Goal: Task Accomplishment & Management: Use online tool/utility

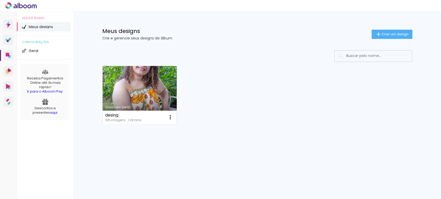
click at [149, 79] on link "Criado em [DATE]" at bounding box center [140, 95] width 74 height 58
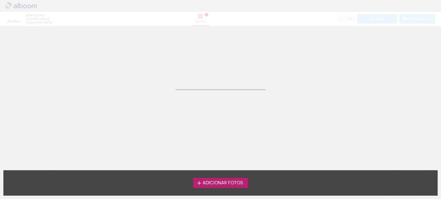
click at [149, 79] on neon-animated-pages "Confirmar Cancelar" at bounding box center [220, 112] width 441 height 173
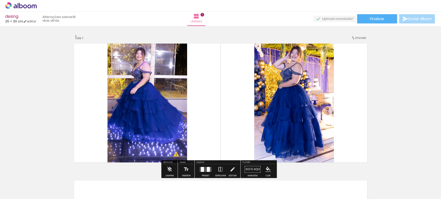
drag, startPoint x: 150, startPoint y: 83, endPoint x: 9, endPoint y: 89, distance: 141.4
click at [9, 89] on div "Inserir lâmina 1 de 1 O Designbox precisará aumentar a sua imagem em 216% para …" at bounding box center [220, 165] width 441 height 274
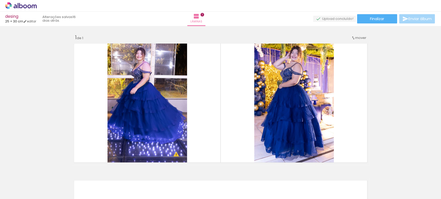
click at [0, 0] on slot "16 dias atrás." at bounding box center [0, 0] width 0 height 0
click at [36, 21] on link "editar" at bounding box center [29, 21] width 13 height 4
type input "25"
type input "60"
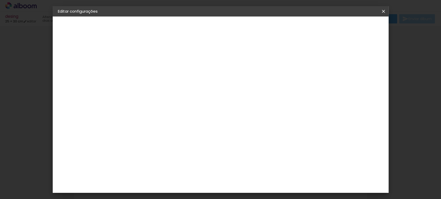
drag, startPoint x: 382, startPoint y: 11, endPoint x: 271, endPoint y: 18, distance: 111.3
click at [382, 11] on iron-icon at bounding box center [383, 11] width 6 height 5
drag, startPoint x: 10, startPoint y: 2, endPoint x: 406, endPoint y: 2, distance: 395.8
click at [93, 45] on body "link( href="../../bower_components/polymer/polymer.html" rel="import" ) picture…" at bounding box center [220, 99] width 441 height 199
click at [383, 11] on iron-icon at bounding box center [383, 11] width 6 height 5
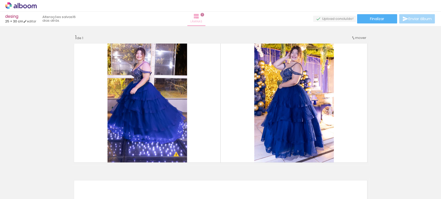
click at [199, 19] on iron-icon at bounding box center [196, 16] width 6 height 6
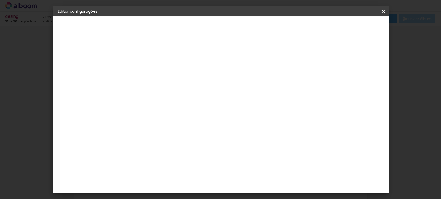
click at [0, 0] on slot "Voltar" at bounding box center [0, 0] width 0 height 0
click at [0, 0] on slot "Tamanho Livre" at bounding box center [0, 0] width 0 height 0
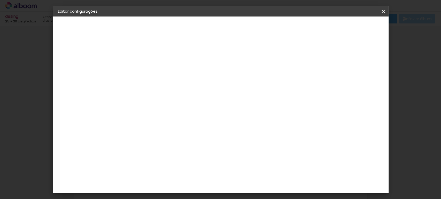
click at [0, 0] on slot "Tamanho Livre" at bounding box center [0, 0] width 0 height 0
click at [0, 0] on slot "Avançar" at bounding box center [0, 0] width 0 height 0
drag, startPoint x: 132, startPoint y: 138, endPoint x: 139, endPoint y: 133, distance: 8.3
click at [138, 133] on paper-input-container "25 cm" at bounding box center [128, 138] width 23 height 13
click at [200, 81] on span "30" at bounding box center [198, 81] width 9 height 8
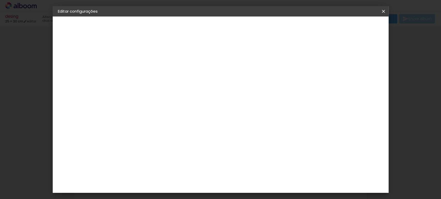
drag, startPoint x: 132, startPoint y: 137, endPoint x: 114, endPoint y: 136, distance: 17.8
click at [114, 17] on quentale-album-spec "Salvar configurações Salvar configurações" at bounding box center [221, 17] width 336 height 0
type input "2"
type input "15"
type paper-input "15"
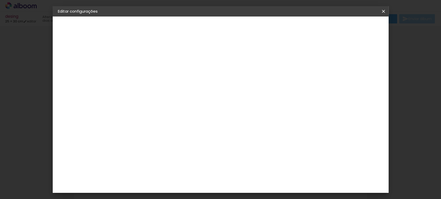
click at [201, 79] on span "30" at bounding box center [198, 81] width 9 height 8
click at [255, 163] on input "60" at bounding box center [248, 165] width 13 height 8
type input "6"
type input "15"
type paper-input "15"
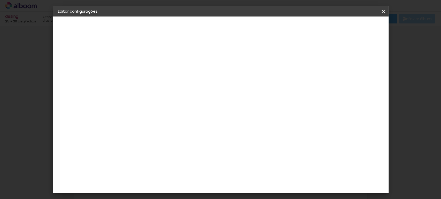
click at [195, 132] on input "15" at bounding box center [189, 134] width 13 height 8
type input "10"
type paper-input "10"
click at [261, 29] on span "Salvar configurações" at bounding box center [248, 29] width 26 height 7
click at [261, 26] on span "Salvar configurações" at bounding box center [248, 29] width 26 height 7
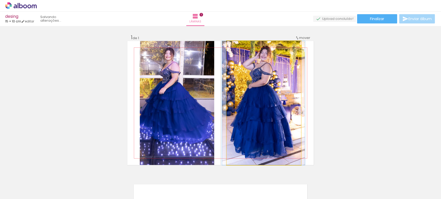
drag, startPoint x: 250, startPoint y: 92, endPoint x: 250, endPoint y: 99, distance: 6.2
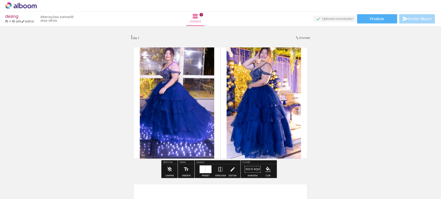
click at [17, 191] on span "Adicionar Fotos" at bounding box center [18, 193] width 15 height 6
click at [0, 0] on input "file" at bounding box center [0, 0] width 0 height 0
click at [188, 97] on quentale-photo at bounding box center [177, 103] width 74 height 124
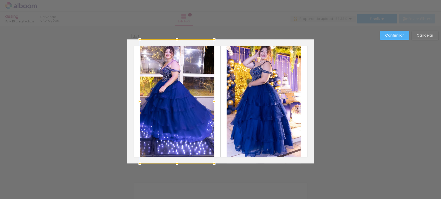
scroll to position [6, 0]
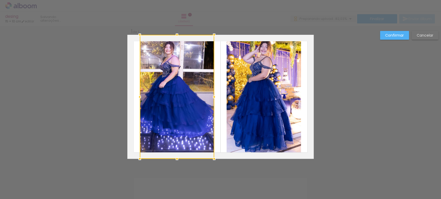
drag, startPoint x: 188, startPoint y: 97, endPoint x: 186, endPoint y: 54, distance: 43.4
click at [188, 103] on div at bounding box center [177, 97] width 74 height 124
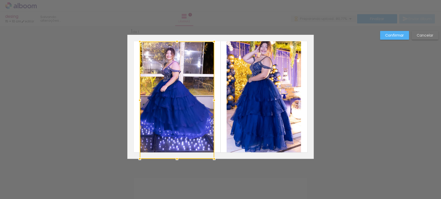
click at [174, 35] on album-spread "1 de 1" at bounding box center [220, 97] width 186 height 124
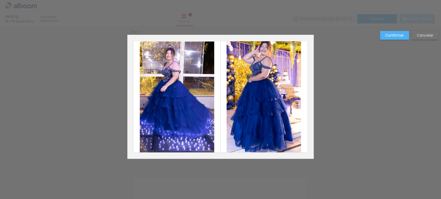
click at [412, 115] on div "Confirmar Cancelar" at bounding box center [220, 163] width 441 height 287
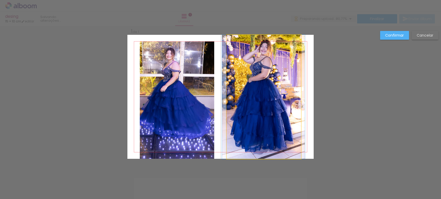
click at [275, 74] on quentale-photo at bounding box center [263, 97] width 74 height 124
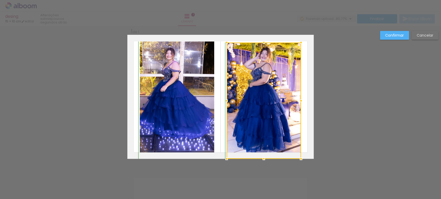
drag, startPoint x: 261, startPoint y: 34, endPoint x: 261, endPoint y: 41, distance: 7.0
click at [261, 41] on div at bounding box center [263, 42] width 10 height 10
click at [384, 95] on div "Confirmar Cancelar" at bounding box center [220, 163] width 441 height 287
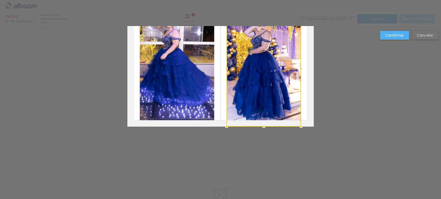
click at [0, 0] on slot "Confirmar" at bounding box center [0, 0] width 0 height 0
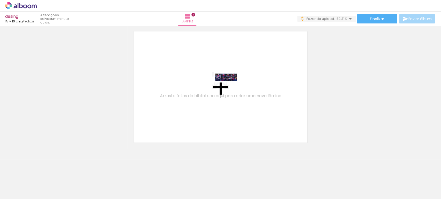
drag, startPoint x: 135, startPoint y: 184, endPoint x: 229, endPoint y: 88, distance: 134.0
click at [229, 88] on quentale-workspace at bounding box center [220, 99] width 441 height 199
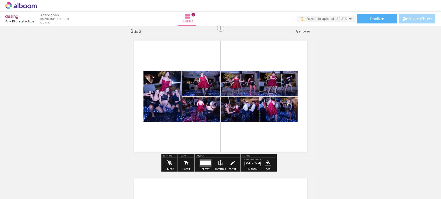
click at [226, 89] on quentale-photo at bounding box center [220, 97] width 165 height 66
click at [205, 162] on div at bounding box center [205, 163] width 11 height 4
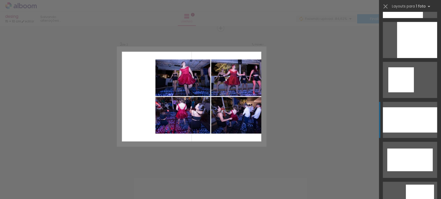
scroll to position [115, 0]
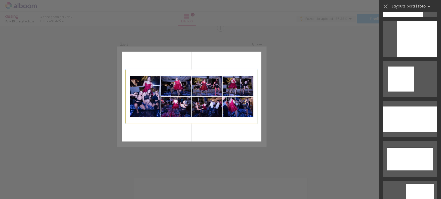
click at [208, 109] on quentale-photo at bounding box center [191, 96] width 132 height 53
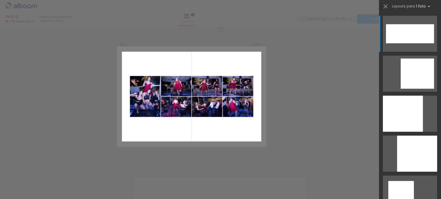
click at [324, 80] on div "Confirmar Cancelar" at bounding box center [220, 95] width 441 height 424
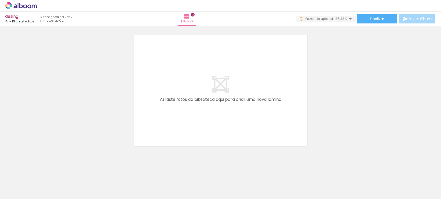
scroll to position [287, 0]
drag, startPoint x: 165, startPoint y: 184, endPoint x: 217, endPoint y: 106, distance: 94.3
click at [217, 106] on quentale-workspace at bounding box center [220, 99] width 441 height 199
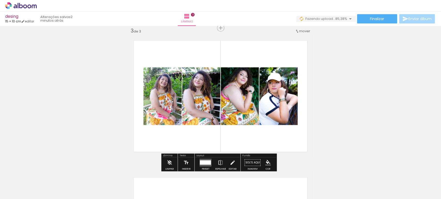
scroll to position [281, 0]
click at [366, 82] on div "Inserir lâmina 1 de 3 Inserir lâmina 2 de 3 Inserir lâmina 3 de 3" at bounding box center [220, 21] width 441 height 549
click at [235, 105] on quentale-photo at bounding box center [220, 97] width 165 height 66
click at [204, 162] on div at bounding box center [205, 163] width 11 height 4
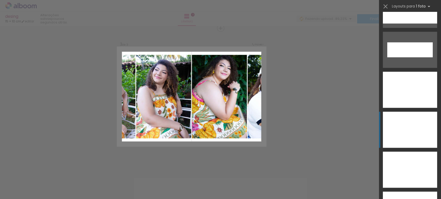
scroll to position [229, 0]
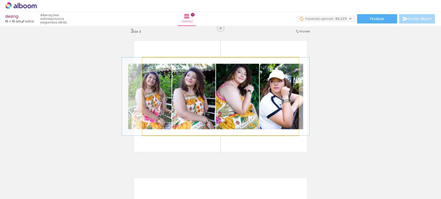
drag, startPoint x: 277, startPoint y: 96, endPoint x: 272, endPoint y: 96, distance: 4.9
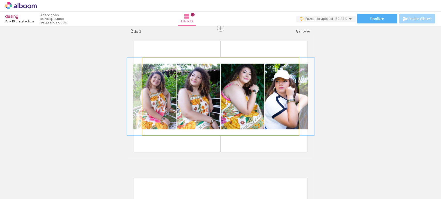
drag, startPoint x: 154, startPoint y: 99, endPoint x: 159, endPoint y: 100, distance: 5.0
click at [295, 58] on quentale-photo at bounding box center [220, 97] width 156 height 78
click at [198, 109] on quentale-photo at bounding box center [220, 97] width 156 height 78
drag, startPoint x: 150, startPoint y: 64, endPoint x: 104, endPoint y: 78, distance: 48.5
type paper-slider "100"
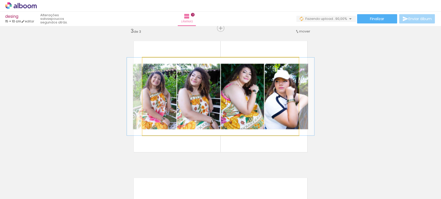
click at [104, 78] on div "Inserir lâmina 1 de 3 Inserir lâmina 2 de 3 Inserir lâmina 3 de 3" at bounding box center [220, 21] width 441 height 549
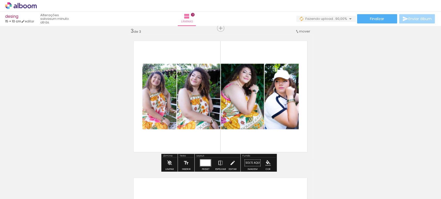
click at [205, 165] on div at bounding box center [205, 163] width 11 height 6
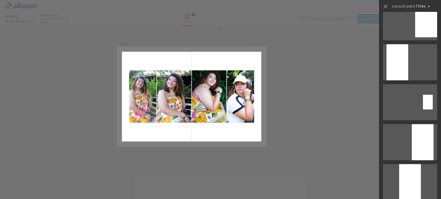
scroll to position [240, 0]
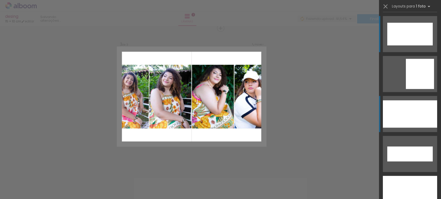
drag, startPoint x: 436, startPoint y: 171, endPoint x: 429, endPoint y: 104, distance: 68.2
click at [0, 0] on slot at bounding box center [0, 0] width 0 height 0
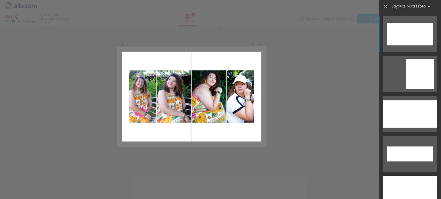
click at [411, 100] on div at bounding box center [410, 113] width 54 height 27
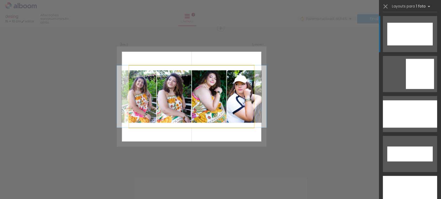
click at [191, 88] on quentale-photo at bounding box center [191, 96] width 125 height 62
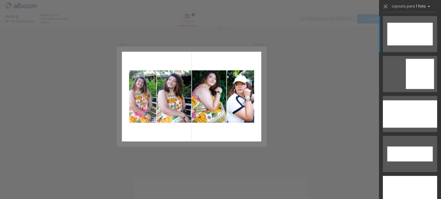
click at [404, 100] on div at bounding box center [410, 113] width 54 height 27
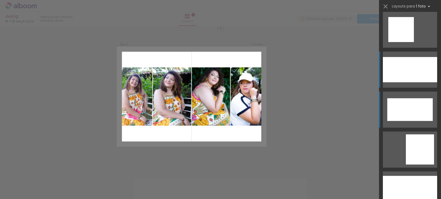
click at [393, 176] on div at bounding box center [410, 189] width 54 height 27
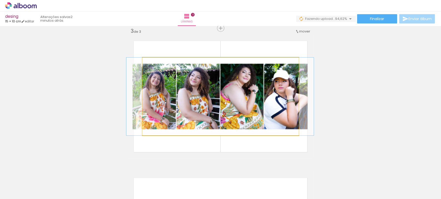
drag, startPoint x: 154, startPoint y: 103, endPoint x: 266, endPoint y: 109, distance: 111.7
click at [155, 103] on quentale-photo at bounding box center [220, 97] width 156 height 78
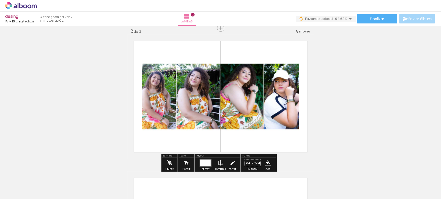
click at [227, 97] on quentale-photo at bounding box center [220, 97] width 156 height 78
click at [168, 160] on iron-icon at bounding box center [170, 163] width 6 height 10
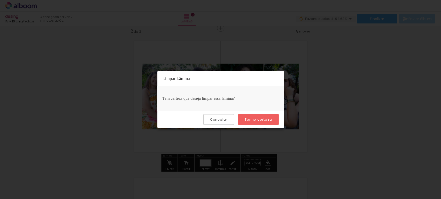
click at [0, 0] on slot "Tenho certeza" at bounding box center [0, 0] width 0 height 0
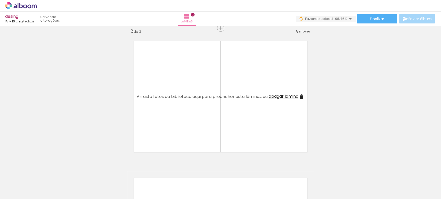
scroll to position [0, 0]
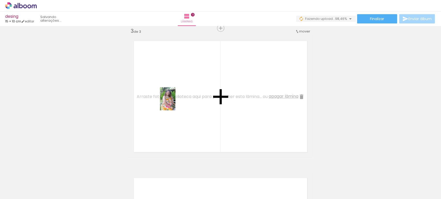
drag, startPoint x: 52, startPoint y: 182, endPoint x: 175, endPoint y: 103, distance: 146.5
click at [175, 103] on quentale-workspace at bounding box center [220, 99] width 441 height 199
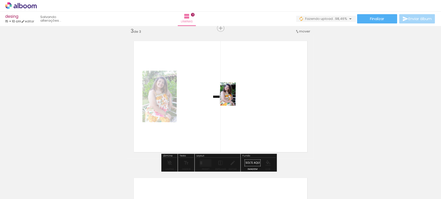
drag, startPoint x: 85, startPoint y: 184, endPoint x: 235, endPoint y: 148, distance: 154.5
click at [235, 98] on quentale-workspace at bounding box center [220, 99] width 441 height 199
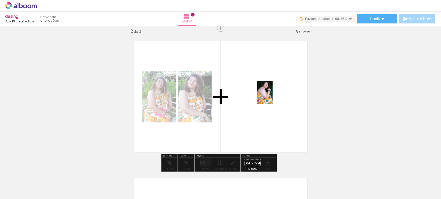
drag, startPoint x: 120, startPoint y: 183, endPoint x: 175, endPoint y: 178, distance: 54.7
click at [271, 99] on quentale-workspace at bounding box center [220, 99] width 441 height 199
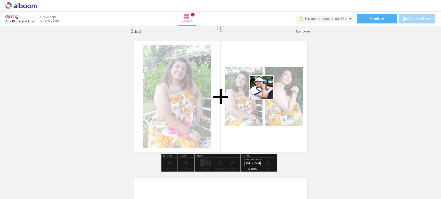
drag, startPoint x: 140, startPoint y: 182, endPoint x: 282, endPoint y: 121, distance: 154.2
click at [266, 90] on quentale-workspace at bounding box center [220, 99] width 441 height 199
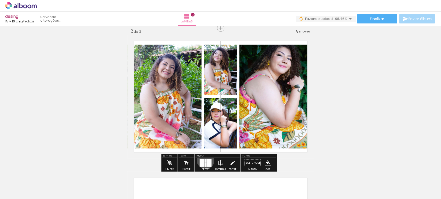
click at [204, 160] on div at bounding box center [205, 161] width 2 height 4
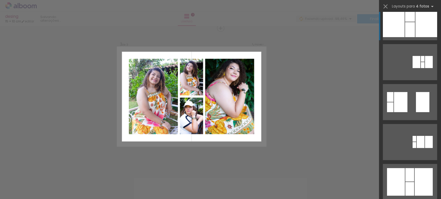
scroll to position [29, 0]
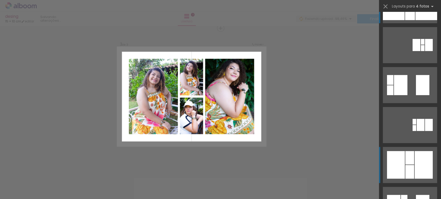
click at [425, 51] on div at bounding box center [429, 45] width 8 height 12
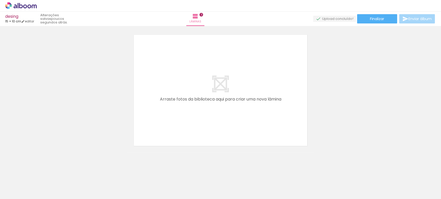
scroll to position [0, 2946]
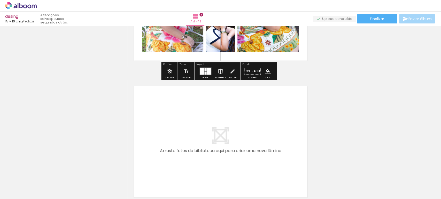
scroll to position [395, 0]
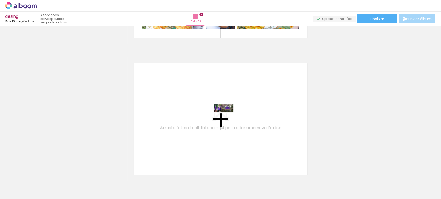
drag, startPoint x: 173, startPoint y: 183, endPoint x: 227, endPoint y: 119, distance: 83.9
click at [227, 119] on quentale-workspace at bounding box center [220, 99] width 441 height 199
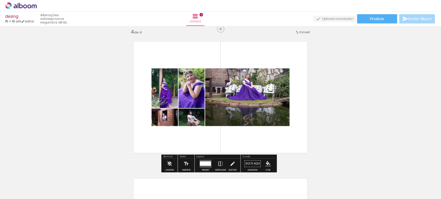
scroll to position [418, 0]
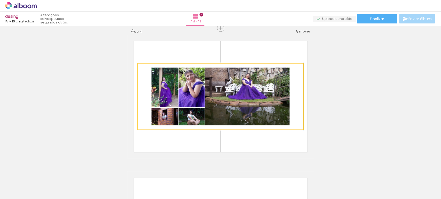
click at [258, 105] on quentale-photo at bounding box center [220, 97] width 165 height 66
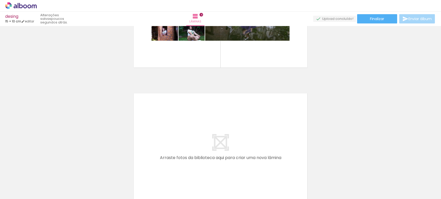
scroll to position [504, 0]
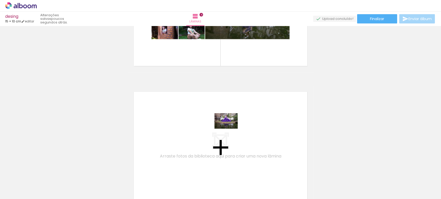
drag, startPoint x: 151, startPoint y: 182, endPoint x: 230, endPoint y: 129, distance: 95.0
click at [230, 129] on quentale-workspace at bounding box center [220, 99] width 441 height 199
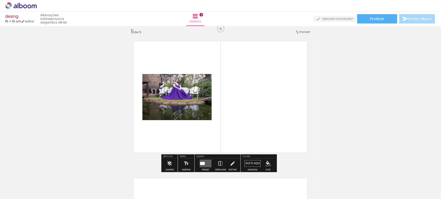
scroll to position [555, 0]
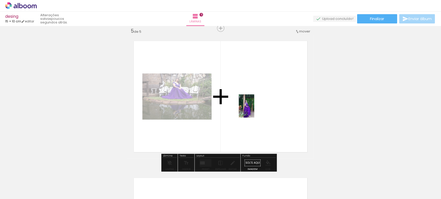
drag, startPoint x: 122, startPoint y: 184, endPoint x: 254, endPoint y: 110, distance: 151.0
click at [254, 110] on quentale-workspace at bounding box center [220, 99] width 441 height 199
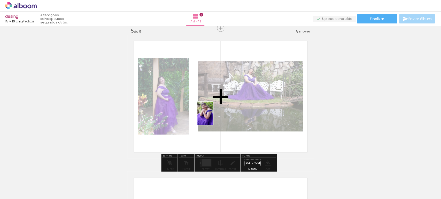
drag, startPoint x: 205, startPoint y: 188, endPoint x: 213, endPoint y: 117, distance: 71.5
click at [213, 117] on quentale-workspace at bounding box center [220, 99] width 441 height 199
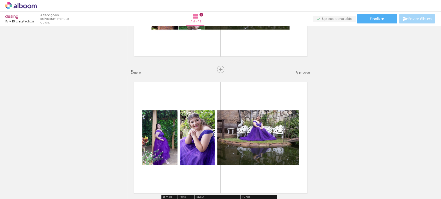
scroll to position [526, 0]
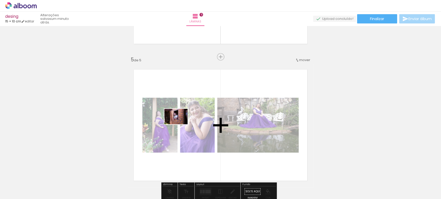
drag, startPoint x: 59, startPoint y: 183, endPoint x: 180, endPoint y: 124, distance: 134.0
click at [180, 124] on quentale-workspace at bounding box center [220, 99] width 441 height 199
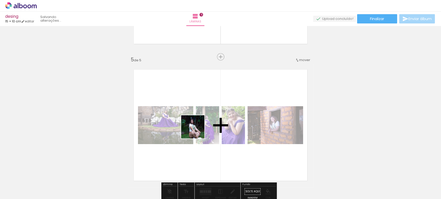
drag, startPoint x: 90, startPoint y: 180, endPoint x: 440, endPoint y: 6, distance: 391.7
click at [199, 129] on quentale-workspace at bounding box center [220, 99] width 441 height 199
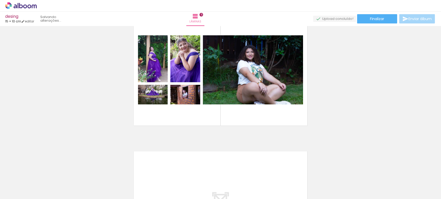
scroll to position [584, 0]
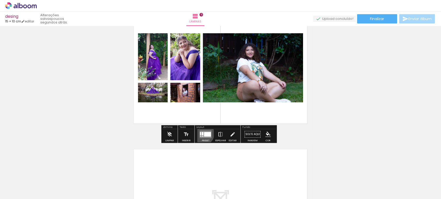
click at [201, 133] on div at bounding box center [202, 133] width 2 height 3
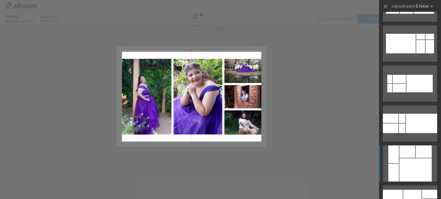
scroll to position [143, 0]
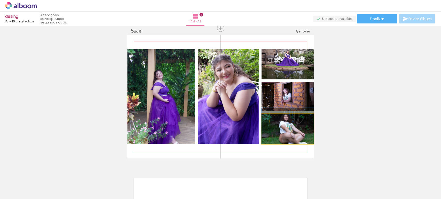
drag, startPoint x: 300, startPoint y: 129, endPoint x: 288, endPoint y: 125, distance: 12.2
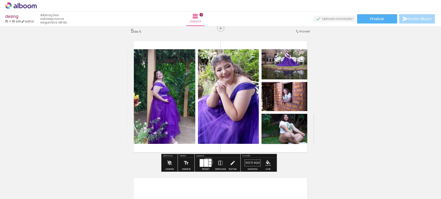
click at [207, 162] on quentale-layouter at bounding box center [205, 163] width 12 height 8
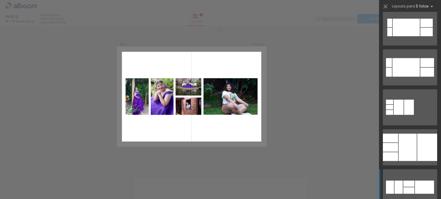
scroll to position [584, 0]
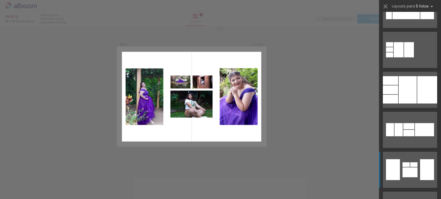
click at [409, 104] on div at bounding box center [407, 89] width 18 height 27
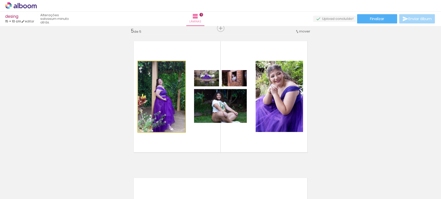
click at [159, 101] on quentale-photo at bounding box center [161, 96] width 47 height 71
drag, startPoint x: 163, startPoint y: 98, endPoint x: 164, endPoint y: 92, distance: 5.5
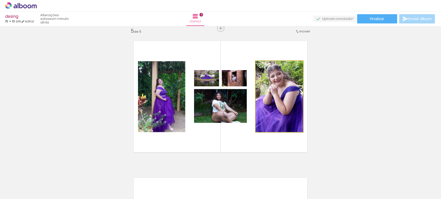
click at [276, 93] on quentale-photo at bounding box center [279, 96] width 48 height 71
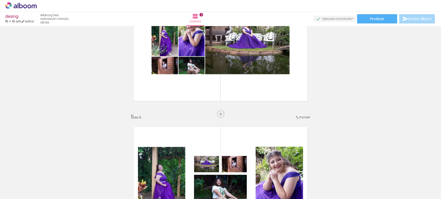
scroll to position [0, 2935]
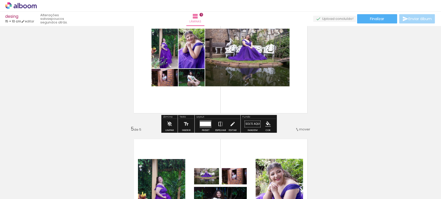
scroll to position [475, 0]
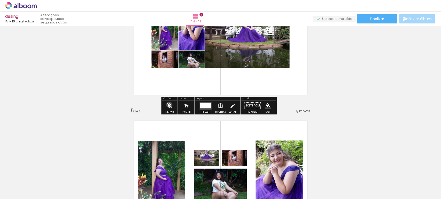
click at [169, 105] on iron-icon at bounding box center [170, 106] width 6 height 10
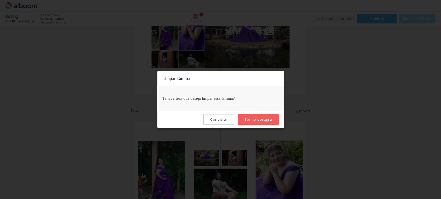
drag, startPoint x: 268, startPoint y: 120, endPoint x: 333, endPoint y: 106, distance: 67.2
click at [0, 0] on slot "Tenho certeza" at bounding box center [0, 0] width 0 height 0
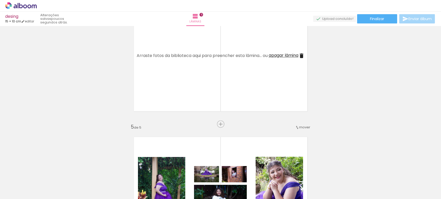
scroll to position [0, 2935]
drag, startPoint x: 373, startPoint y: 197, endPoint x: 401, endPoint y: 125, distance: 77.2
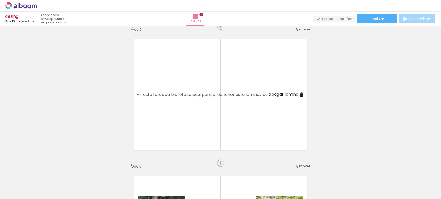
scroll to position [430, 0]
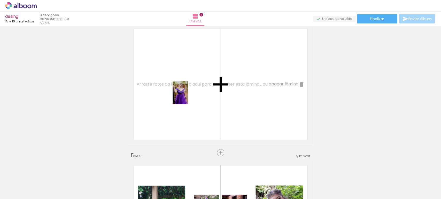
drag, startPoint x: 176, startPoint y: 186, endPoint x: 188, endPoint y: 97, distance: 89.9
click at [188, 97] on quentale-workspace at bounding box center [220, 99] width 441 height 199
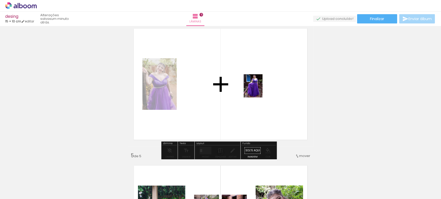
drag, startPoint x: 234, startPoint y: 191, endPoint x: 282, endPoint y: 184, distance: 48.8
click at [259, 90] on quentale-workspace at bounding box center [220, 99] width 441 height 199
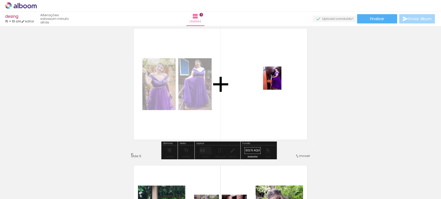
drag, startPoint x: 260, startPoint y: 191, endPoint x: 278, endPoint y: 82, distance: 110.0
click at [278, 82] on quentale-workspace at bounding box center [220, 99] width 441 height 199
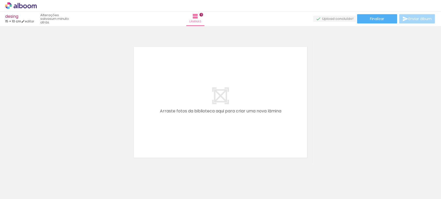
scroll to position [688, 0]
drag, startPoint x: 293, startPoint y: 186, endPoint x: 219, endPoint y: 122, distance: 97.0
click at [219, 122] on quentale-workspace at bounding box center [220, 99] width 441 height 199
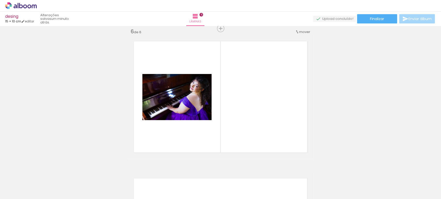
scroll to position [692, 0]
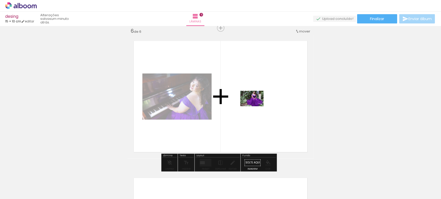
drag, startPoint x: 327, startPoint y: 186, endPoint x: 256, endPoint y: 109, distance: 105.4
click at [256, 109] on quentale-workspace at bounding box center [220, 99] width 441 height 199
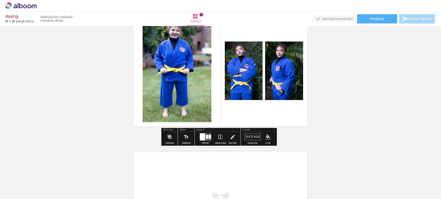
scroll to position [0, 307]
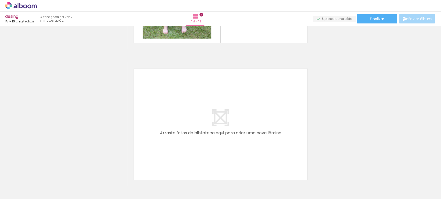
scroll to position [941, 0]
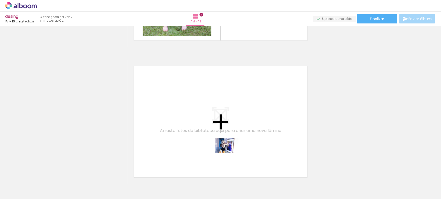
drag, startPoint x: 255, startPoint y: 177, endPoint x: 227, endPoint y: 150, distance: 38.5
click at [227, 150] on quentale-workspace at bounding box center [220, 99] width 441 height 199
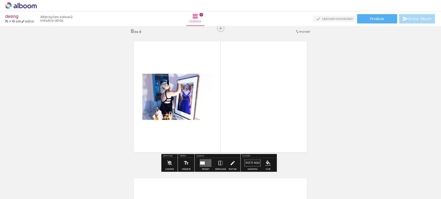
scroll to position [966, 0]
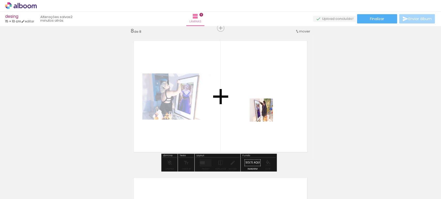
drag, startPoint x: 293, startPoint y: 181, endPoint x: 265, endPoint y: 114, distance: 72.3
click at [265, 114] on quentale-workspace at bounding box center [220, 99] width 441 height 199
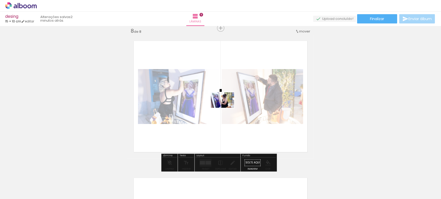
drag, startPoint x: 326, startPoint y: 181, endPoint x: 226, endPoint y: 108, distance: 123.7
click at [226, 108] on quentale-workspace at bounding box center [220, 99] width 441 height 199
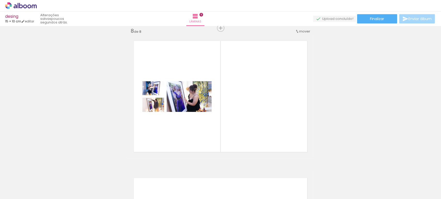
scroll to position [0, 2114]
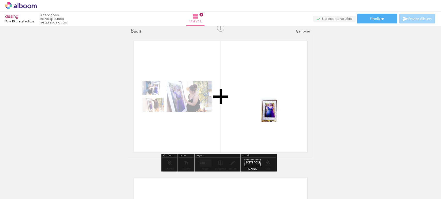
drag, startPoint x: 311, startPoint y: 180, endPoint x: 276, endPoint y: 112, distance: 76.9
click at [276, 112] on quentale-workspace at bounding box center [220, 99] width 441 height 199
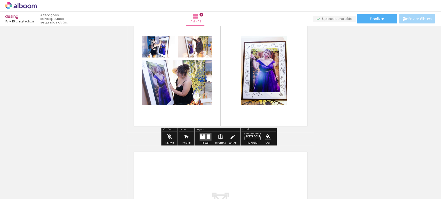
scroll to position [995, 0]
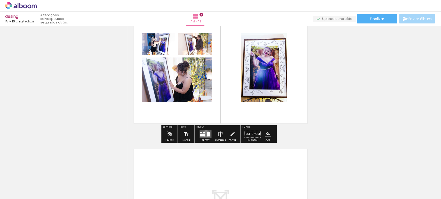
click at [205, 134] on quentale-layouter at bounding box center [205, 135] width 12 height 8
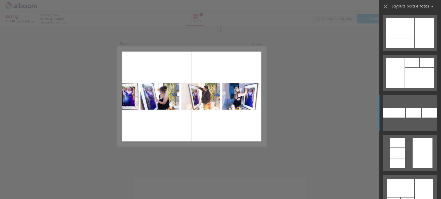
scroll to position [172, 0]
